Goal: Task Accomplishment & Management: Manage account settings

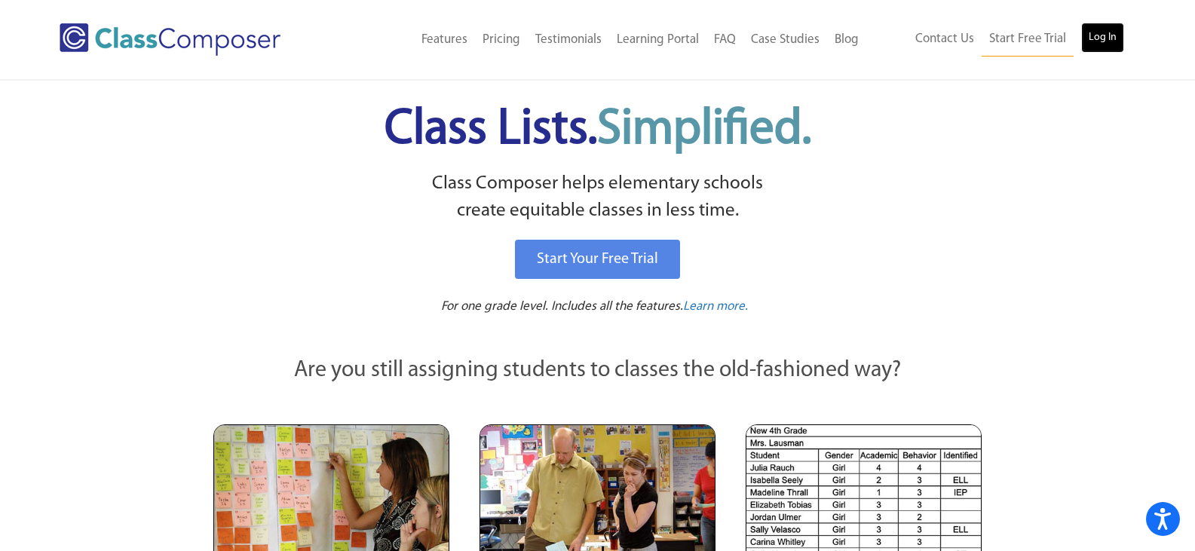
click at [1093, 30] on link "Log In" at bounding box center [1102, 38] width 43 height 30
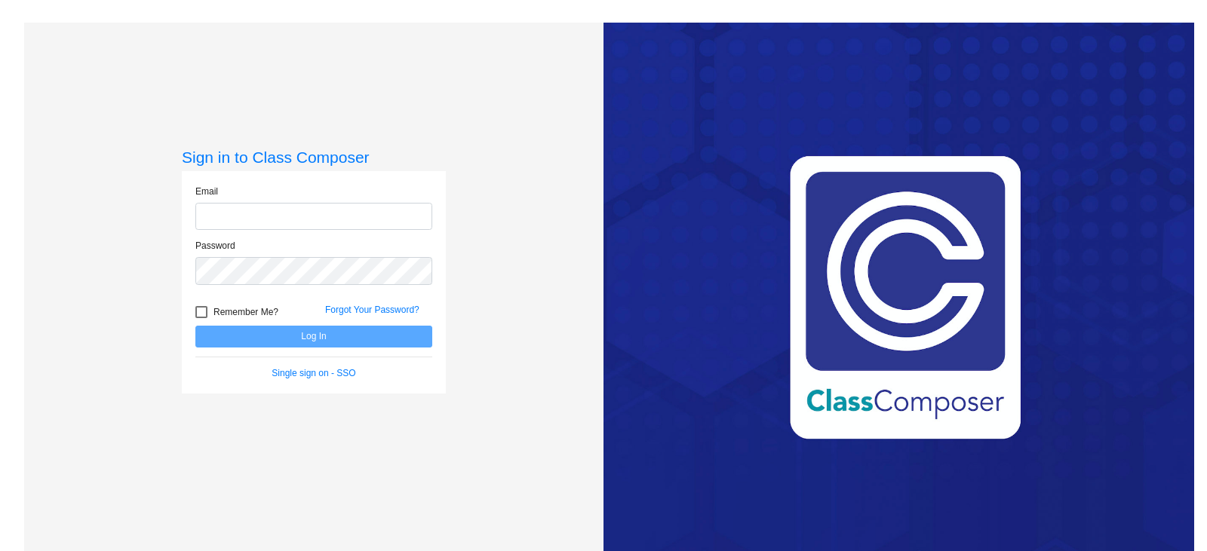
click at [320, 219] on input "email" at bounding box center [313, 217] width 237 height 28
type input "[EMAIL_ADDRESS][PERSON_NAME][DOMAIN_NAME]"
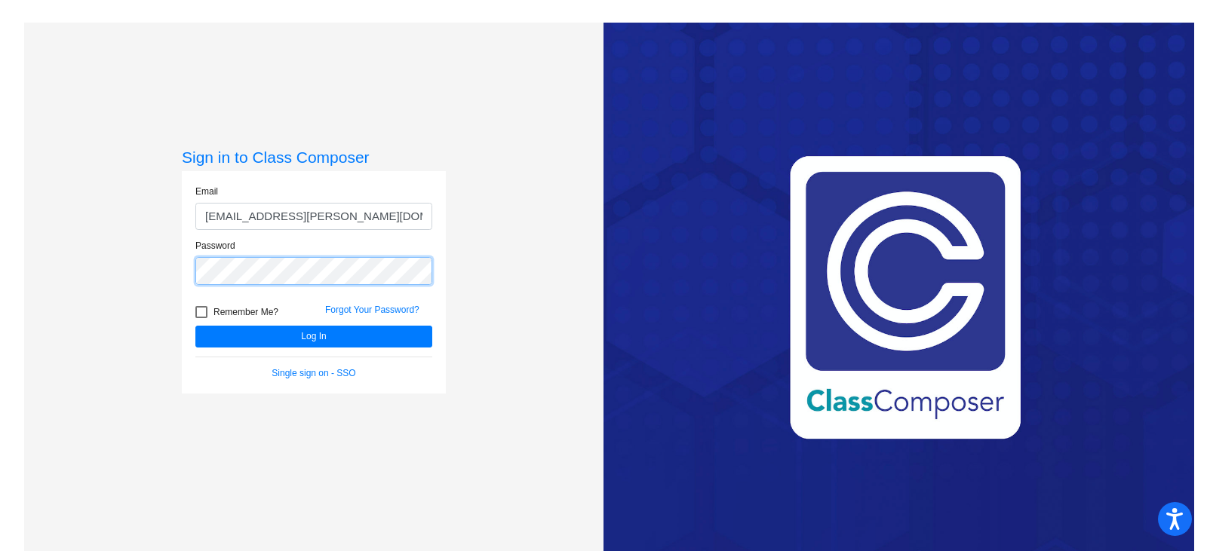
click at [195, 326] on button "Log In" at bounding box center [313, 337] width 237 height 22
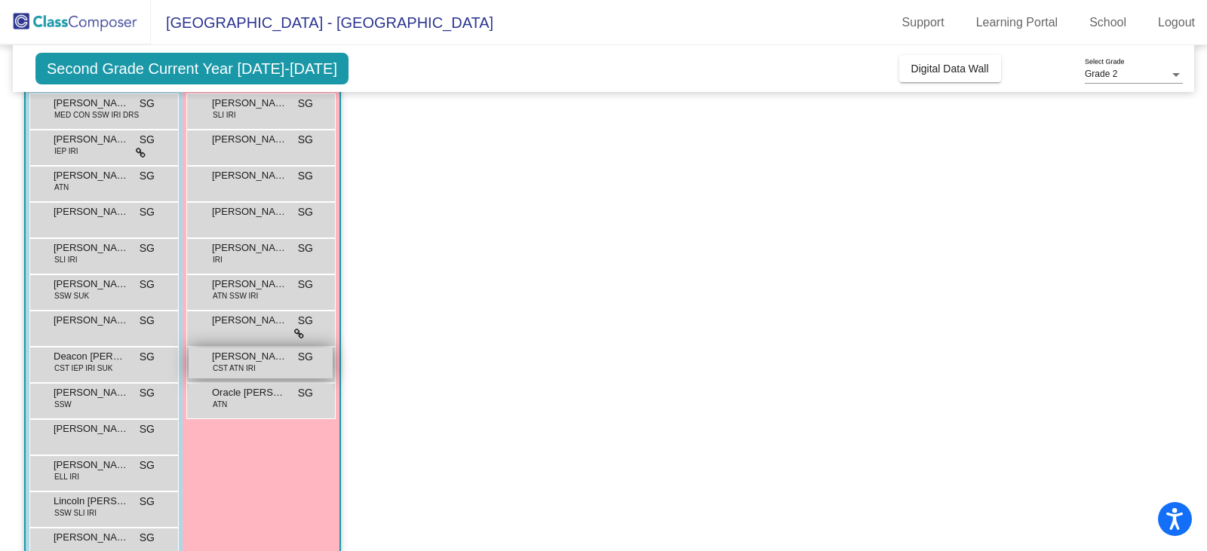
scroll to position [151, 0]
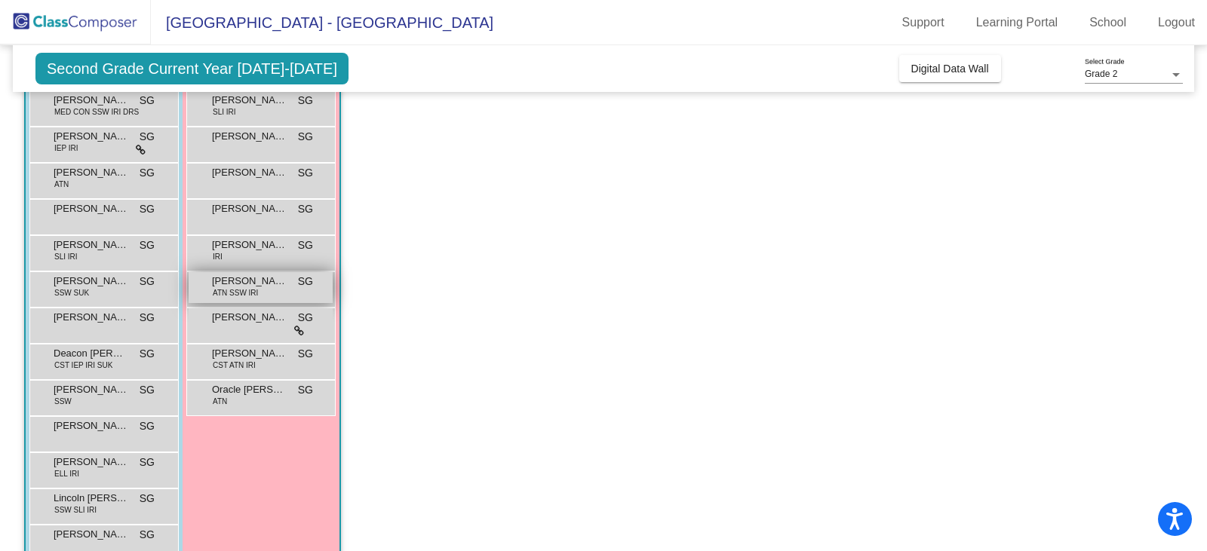
click at [266, 296] on div "[PERSON_NAME] ATN SSW IRI SG lock do_not_disturb_alt" at bounding box center [261, 287] width 144 height 31
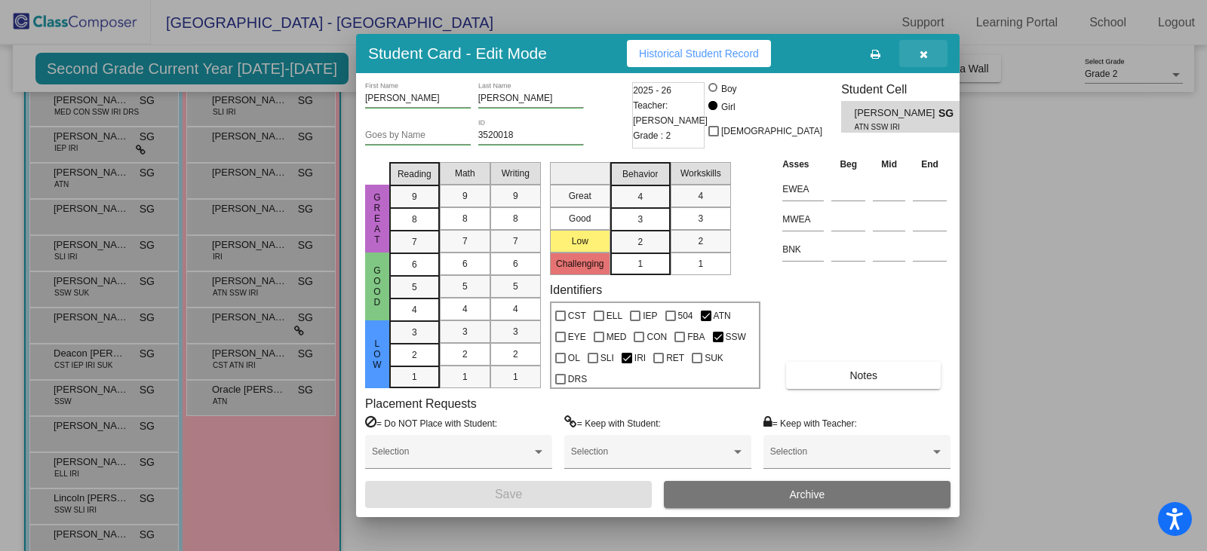
click at [915, 54] on button "button" at bounding box center [923, 53] width 48 height 27
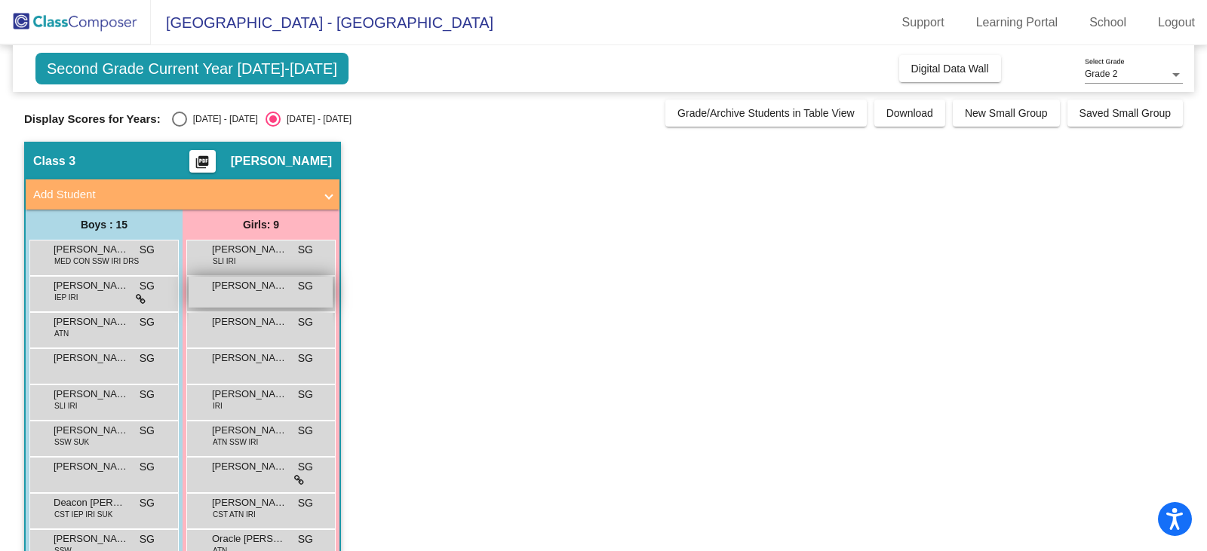
scroll to position [0, 0]
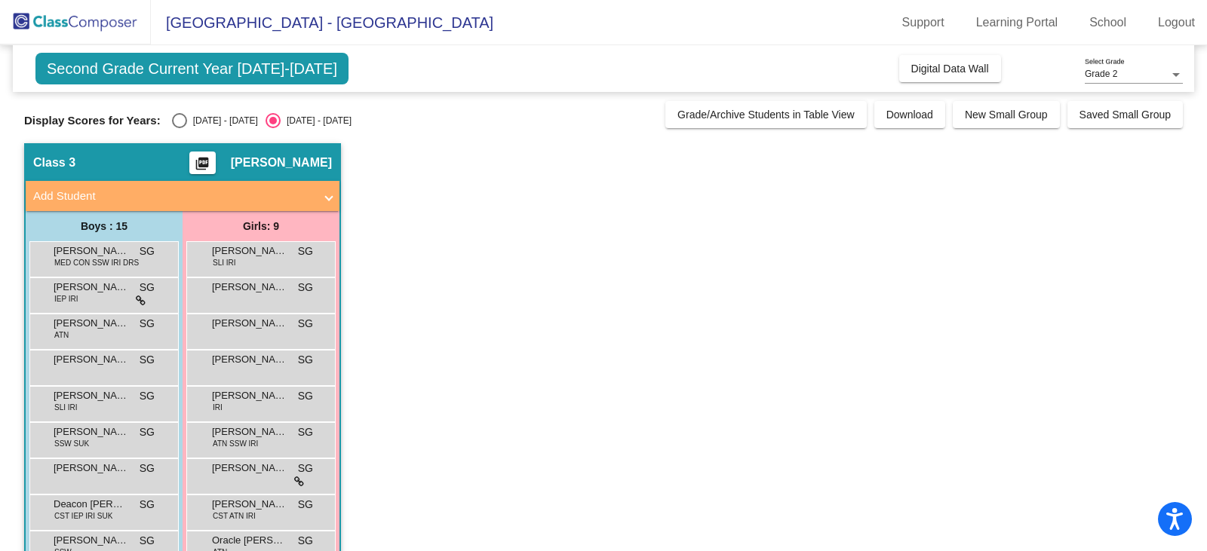
click at [178, 117] on div "Select an option" at bounding box center [179, 120] width 15 height 15
click at [179, 128] on input "[DATE] - [DATE]" at bounding box center [179, 128] width 1 height 1
radio input "true"
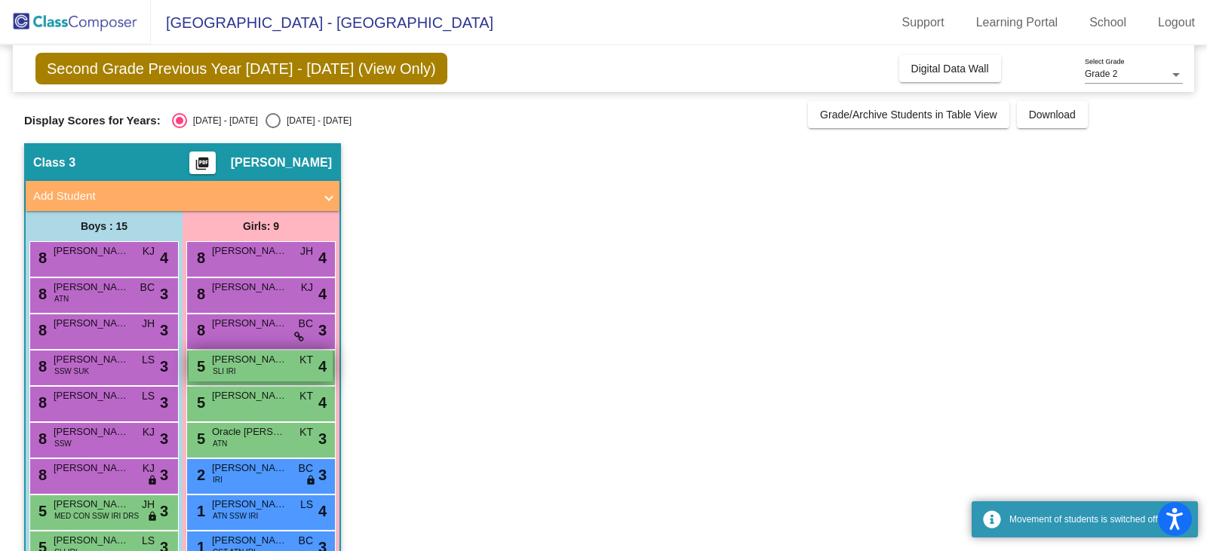
scroll to position [75, 0]
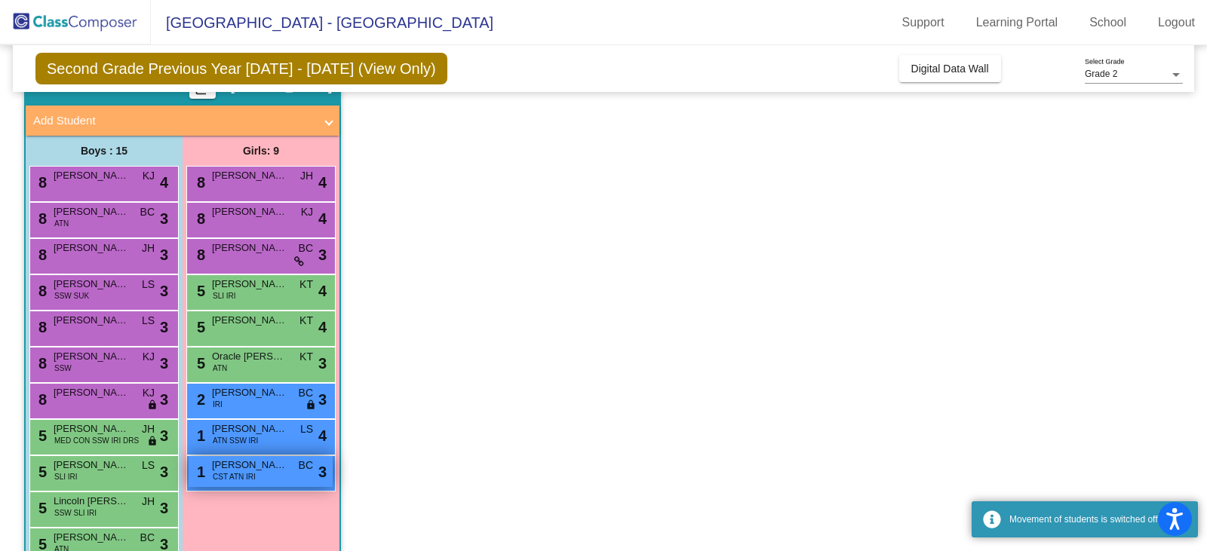
click at [259, 474] on div "1 [PERSON_NAME] CST ATN IRI BC lock do_not_disturb_alt 3" at bounding box center [261, 471] width 144 height 31
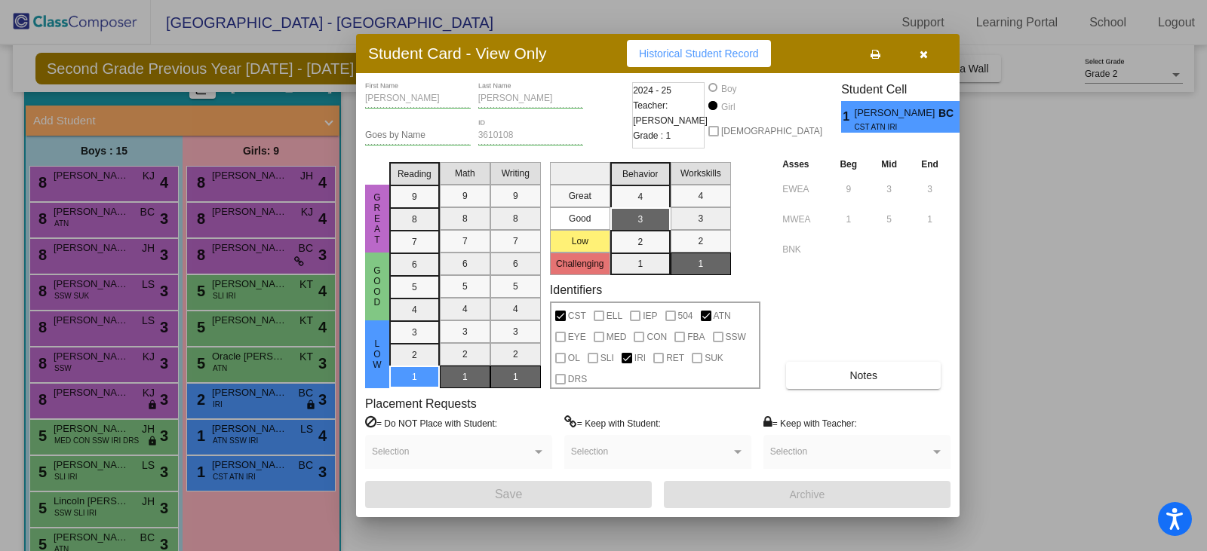
click at [926, 51] on icon "button" at bounding box center [923, 54] width 8 height 11
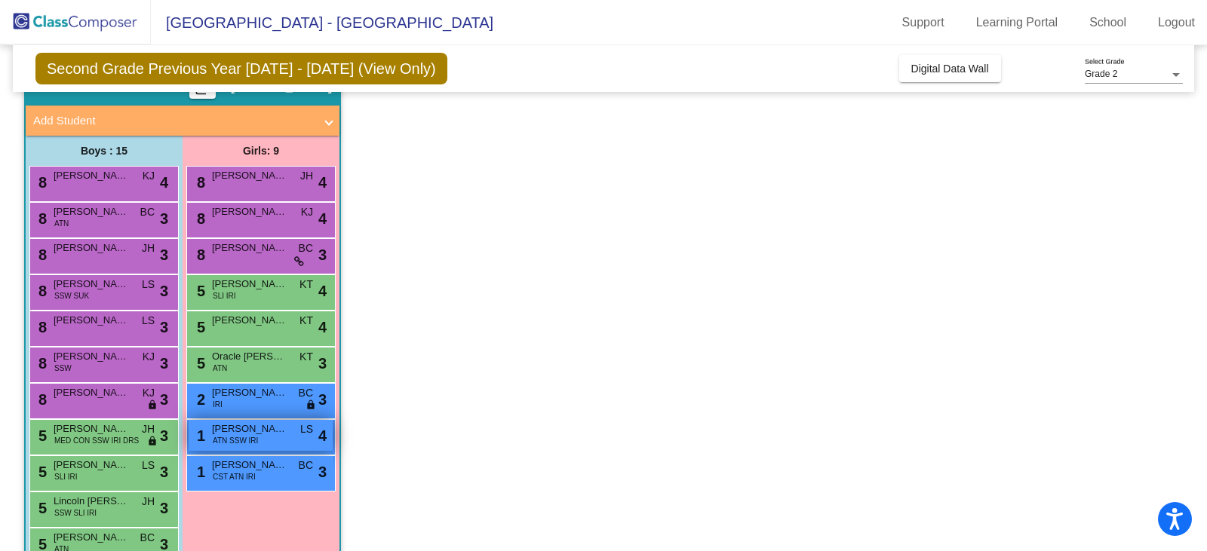
click at [262, 437] on div "1 [PERSON_NAME] ATN SSW IRI LS lock do_not_disturb_alt 4" at bounding box center [261, 435] width 144 height 31
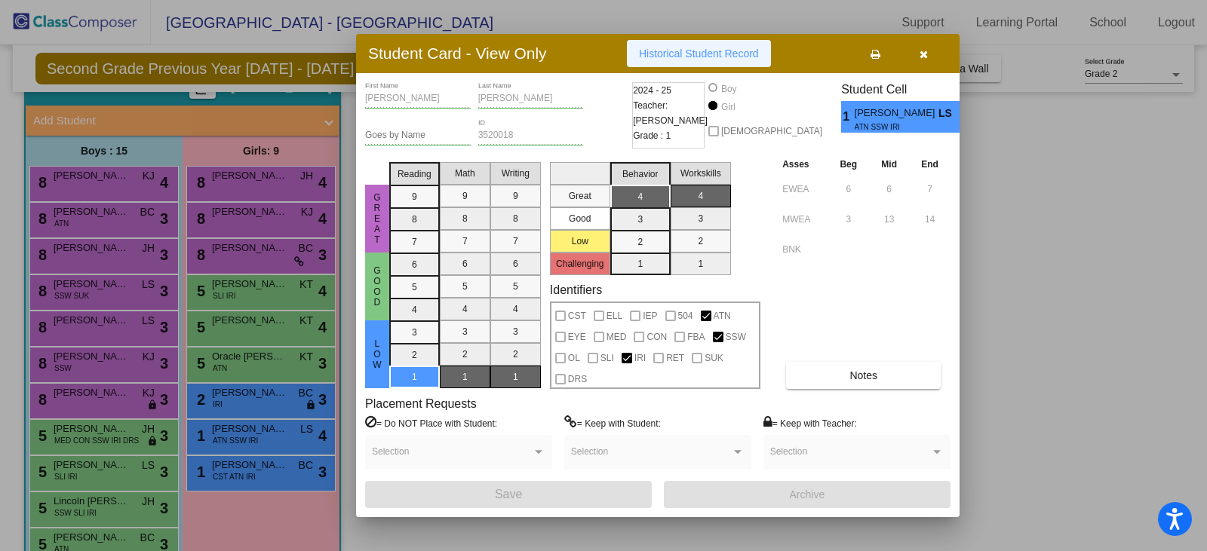
click at [710, 60] on button "Historical Student Record" at bounding box center [699, 53] width 144 height 27
click at [923, 53] on icon "button" at bounding box center [923, 54] width 8 height 11
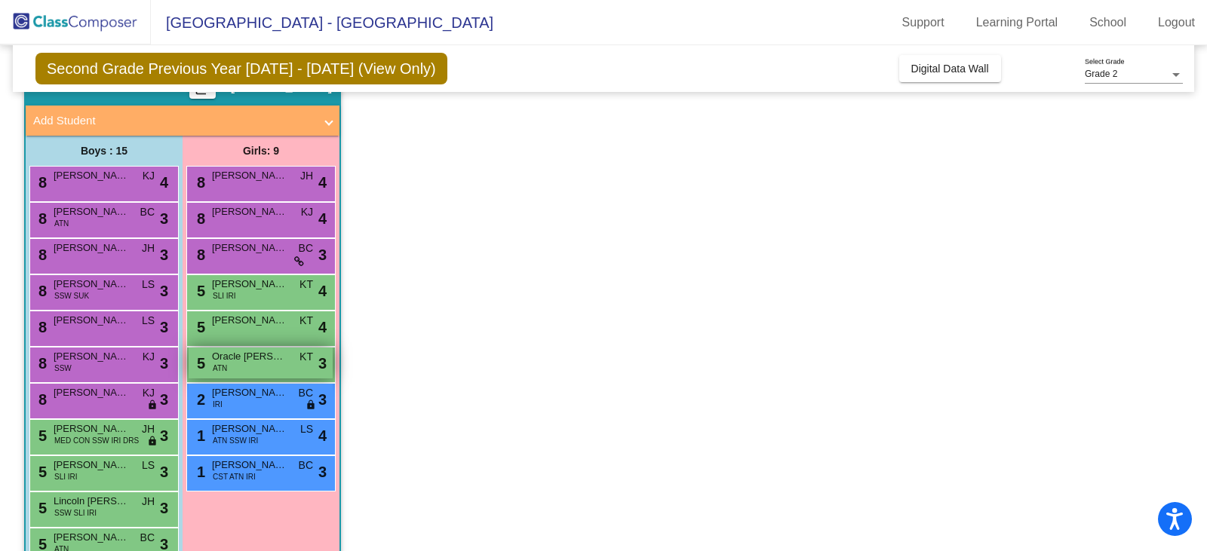
click at [260, 369] on div "5 Oracle [PERSON_NAME] ATN KT lock do_not_disturb_alt 3" at bounding box center [261, 363] width 144 height 31
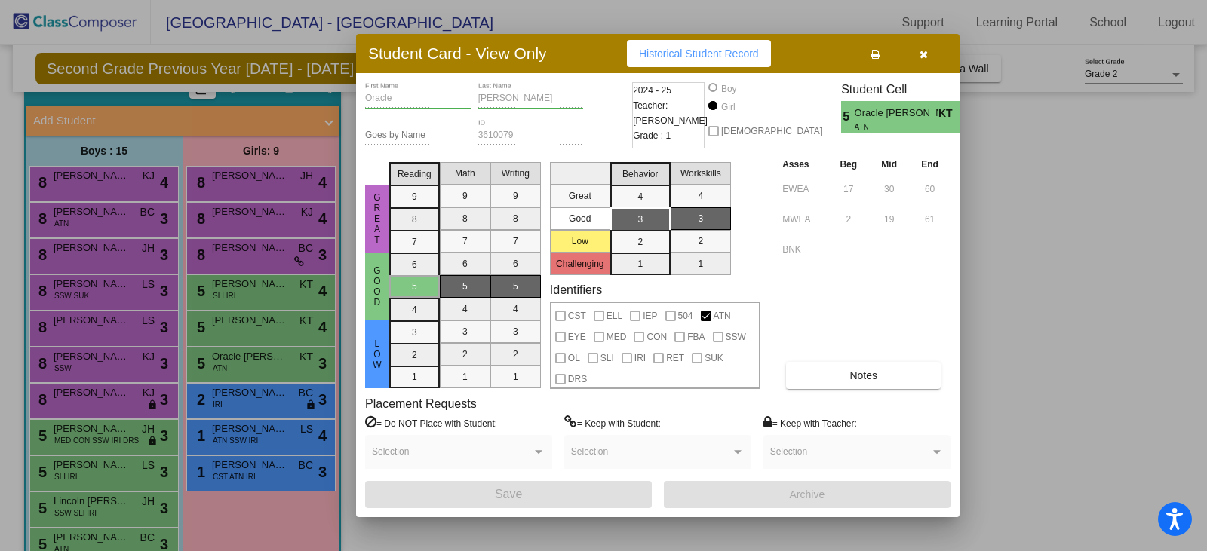
click at [925, 53] on icon "button" at bounding box center [923, 54] width 8 height 11
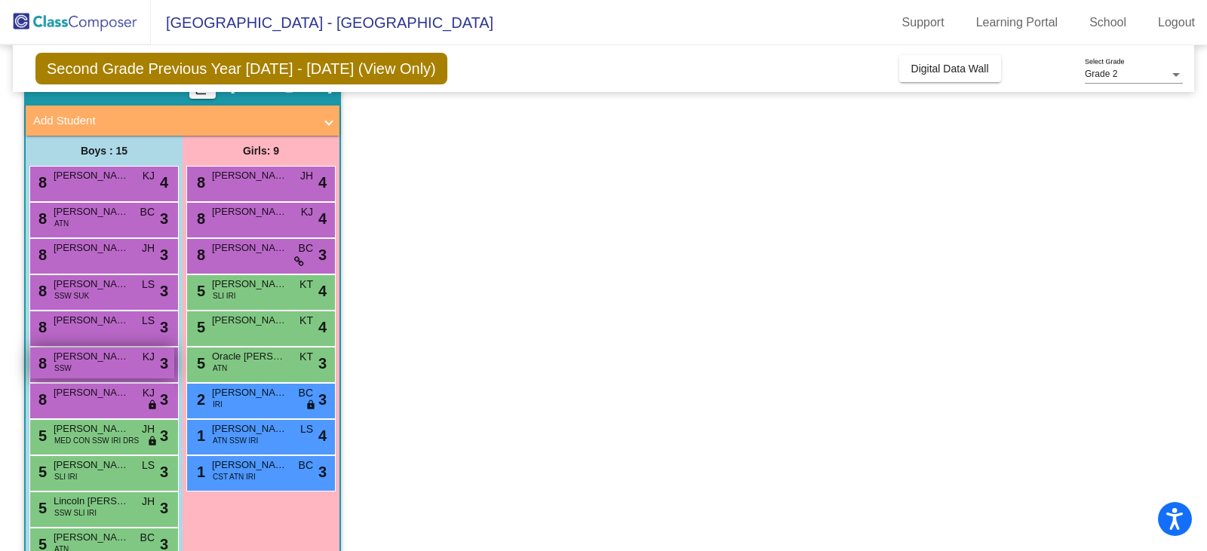
click at [152, 365] on span "KJ" at bounding box center [149, 357] width 12 height 16
